Goal: Entertainment & Leisure: Consume media (video, audio)

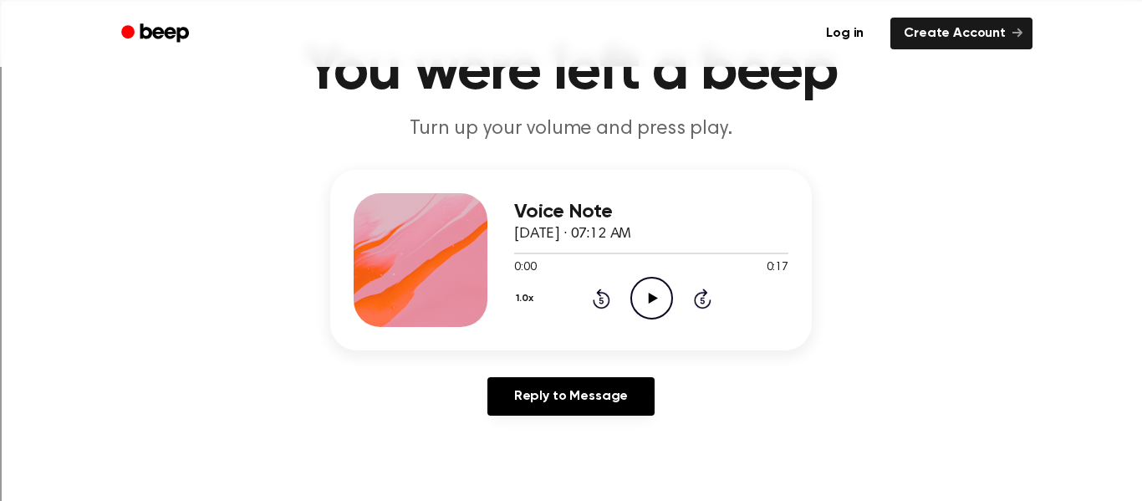
scroll to position [102, 0]
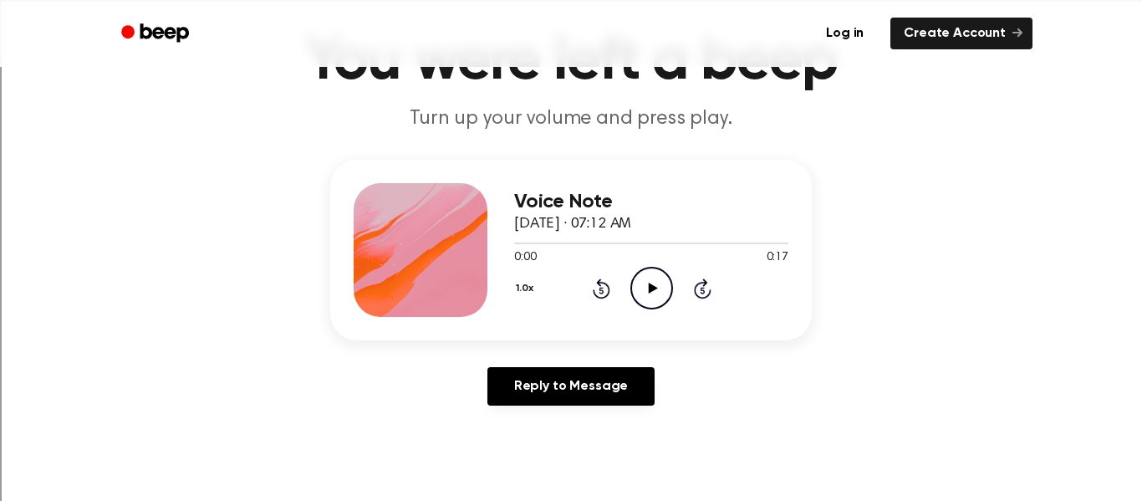
click at [647, 285] on icon "Play Audio" at bounding box center [651, 288] width 43 height 43
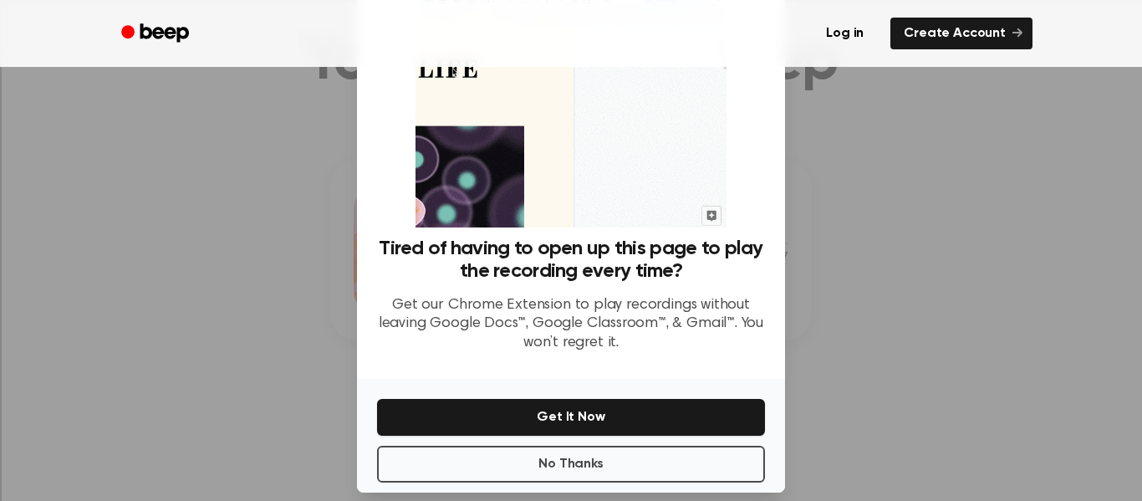
scroll to position [108, 0]
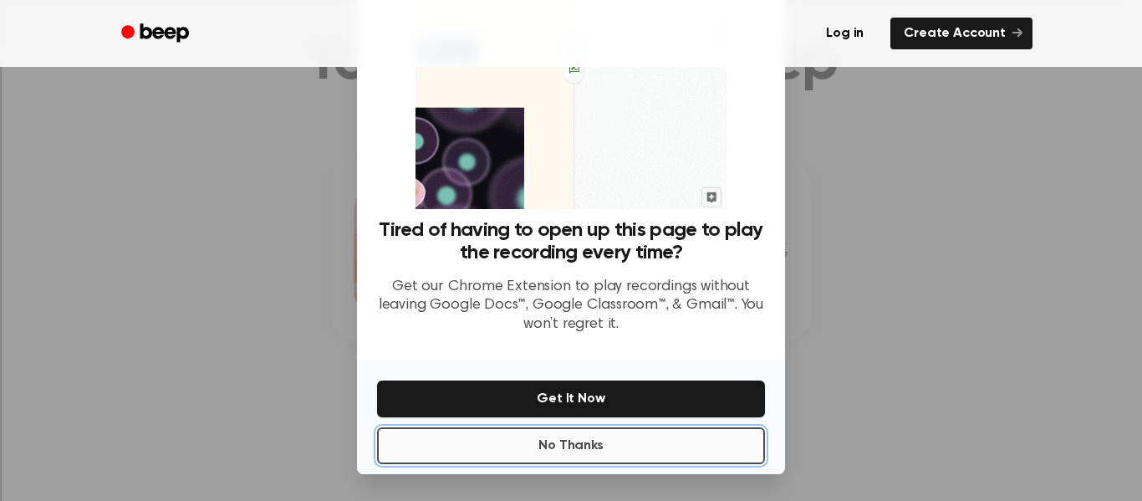
click at [606, 447] on button "No Thanks" at bounding box center [571, 445] width 388 height 37
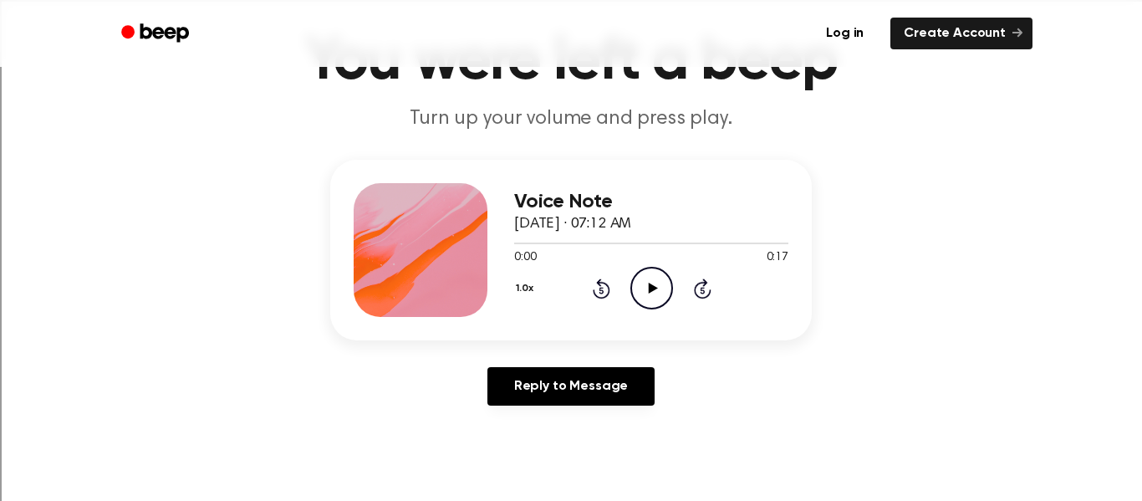
click at [639, 294] on icon "Play Audio" at bounding box center [651, 288] width 43 height 43
click at [639, 294] on icon "Pause Audio" at bounding box center [651, 288] width 43 height 43
click at [640, 296] on icon "Play Audio" at bounding box center [651, 288] width 43 height 43
drag, startPoint x: 560, startPoint y: 244, endPoint x: 506, endPoint y: 254, distance: 54.4
click at [506, 254] on div "Voice Note September 26, 2025 · 07:12 AM 0:09 0:17 Your browser does not suppor…" at bounding box center [570, 250] width 481 height 181
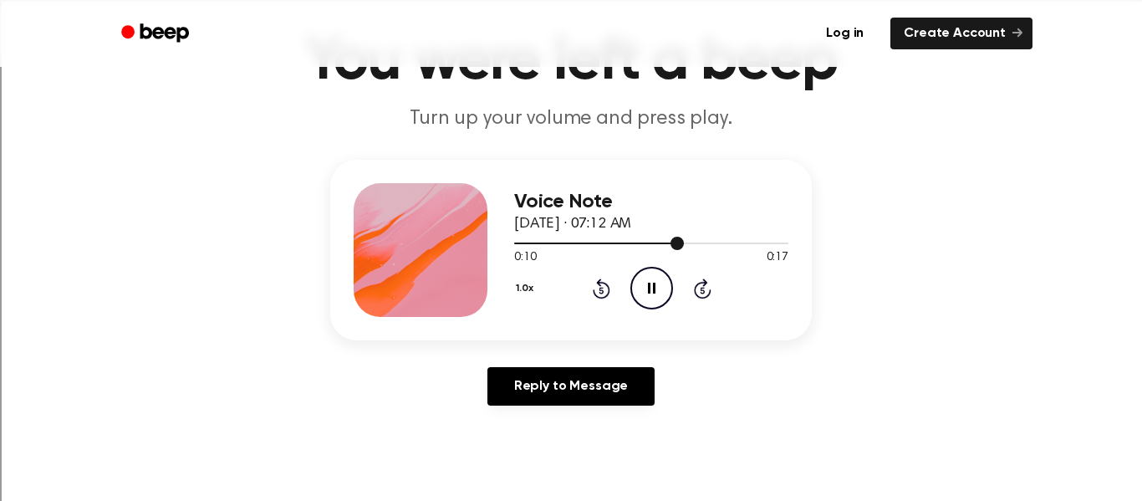
click at [529, 243] on div at bounding box center [599, 243] width 170 height 2
click at [520, 244] on div at bounding box center [528, 243] width 28 height 2
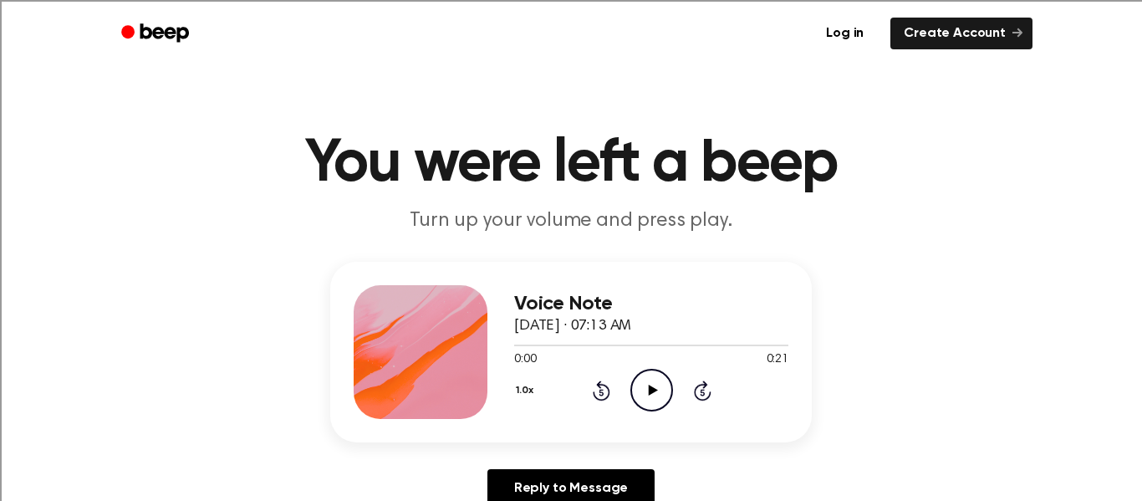
click at [649, 383] on icon "Play Audio" at bounding box center [651, 390] width 43 height 43
click at [601, 375] on div "1.0x Rewind 5 seconds Play Audio Skip 5 seconds" at bounding box center [651, 390] width 274 height 43
click at [640, 379] on icon "Play Audio" at bounding box center [651, 390] width 43 height 43
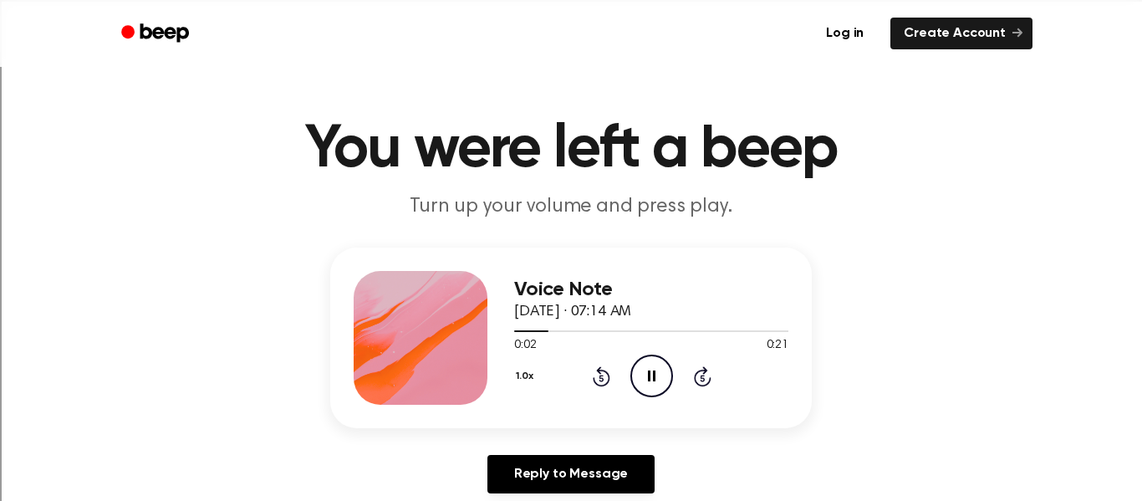
scroll to position [17, 0]
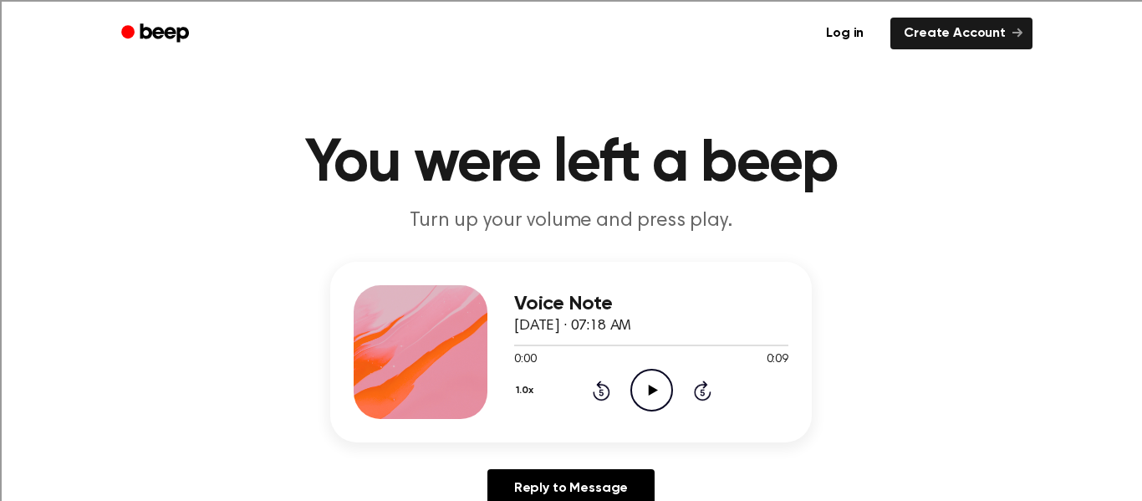
click at [636, 403] on circle at bounding box center [651, 389] width 41 height 41
click at [670, 390] on circle at bounding box center [651, 389] width 41 height 41
